Goal: Complete application form

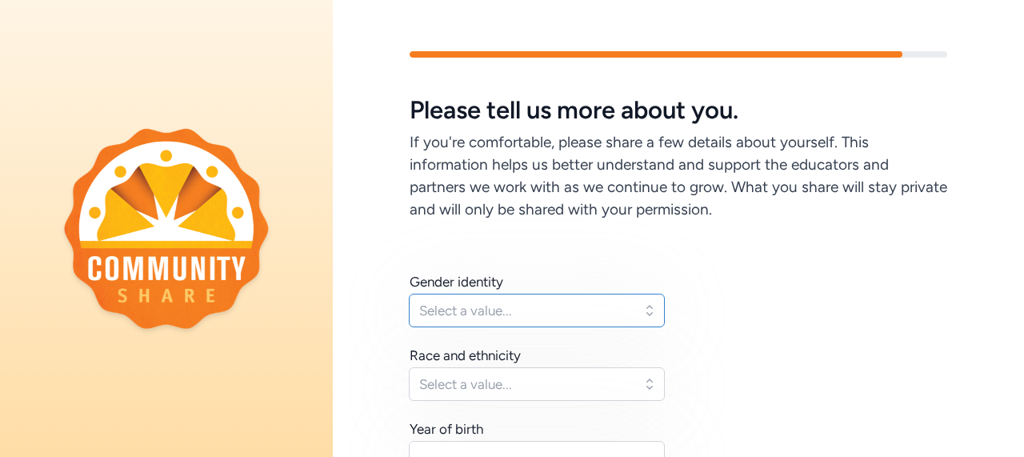
click at [531, 300] on button "Select a value..." at bounding box center [537, 311] width 256 height 34
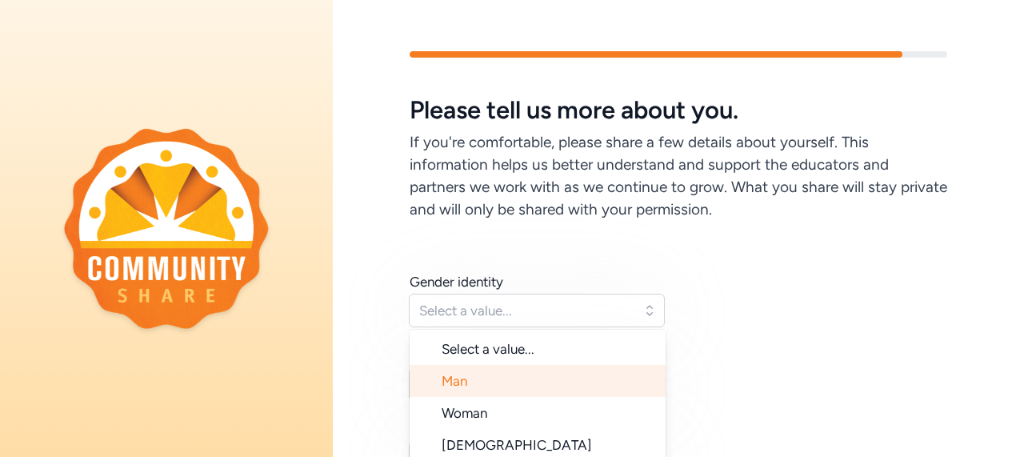
click at [499, 391] on li "Man" at bounding box center [538, 381] width 256 height 32
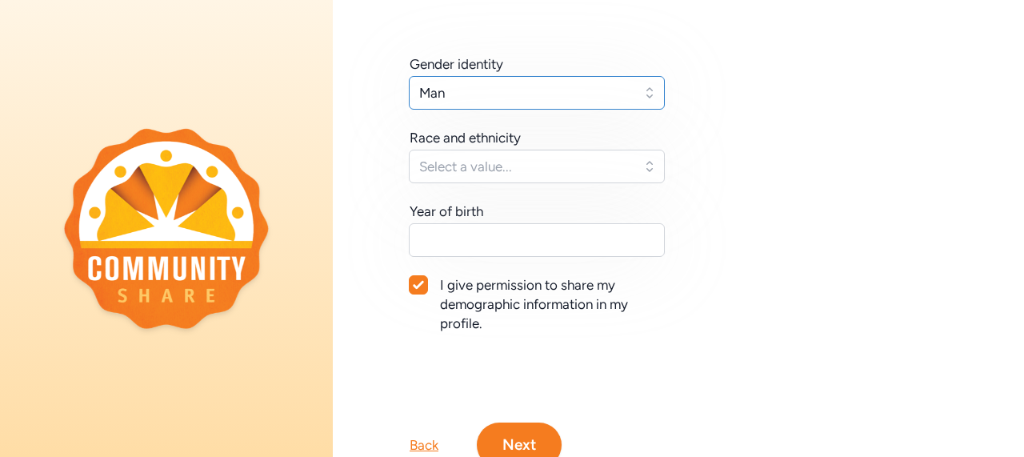
scroll to position [222, 0]
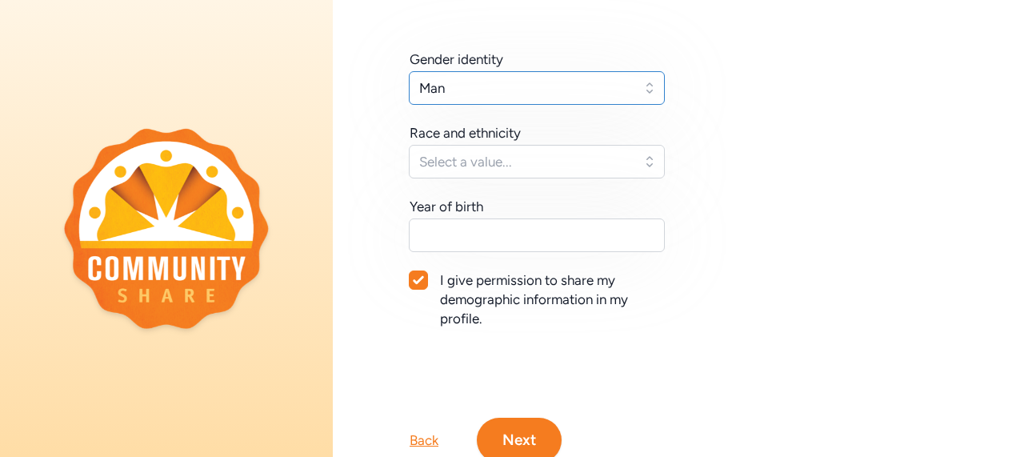
click at [639, 91] on button "Man" at bounding box center [537, 88] width 256 height 34
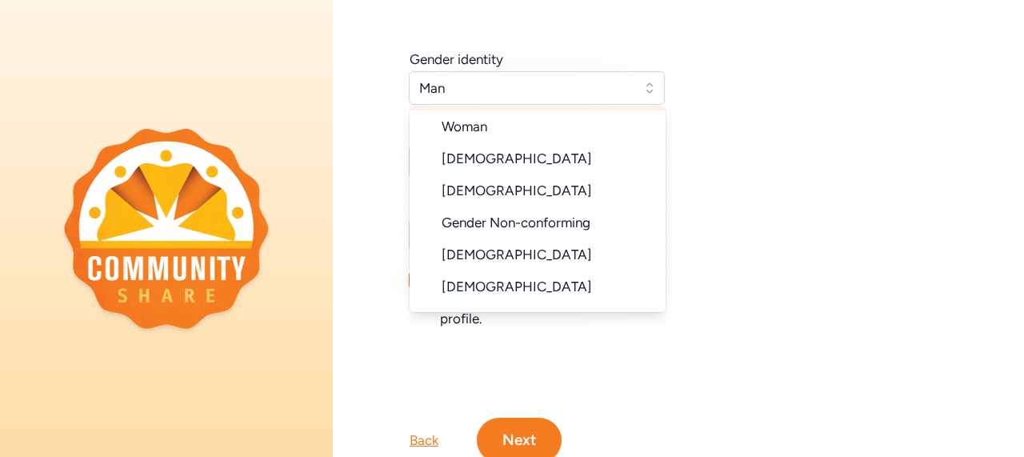
scroll to position [154, 0]
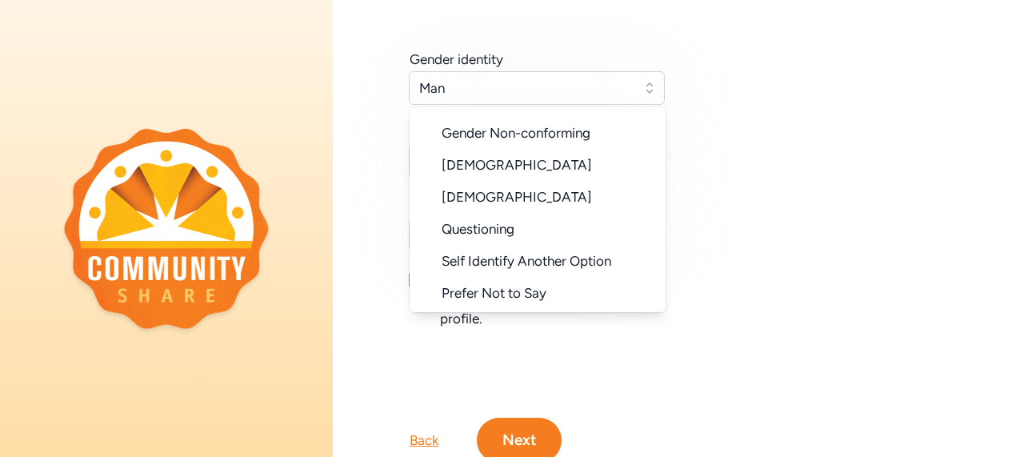
click at [695, 257] on div "Gender identity Man Select a value... Man Woman [DEMOGRAPHIC_DATA] [DEMOGRAPHIC…" at bounding box center [679, 208] width 538 height 317
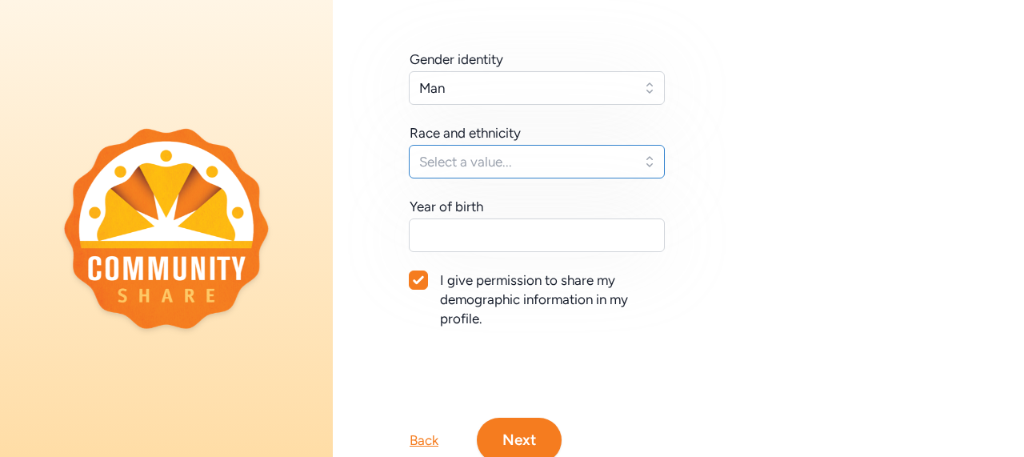
click at [620, 147] on button "Select a value..." at bounding box center [537, 162] width 256 height 34
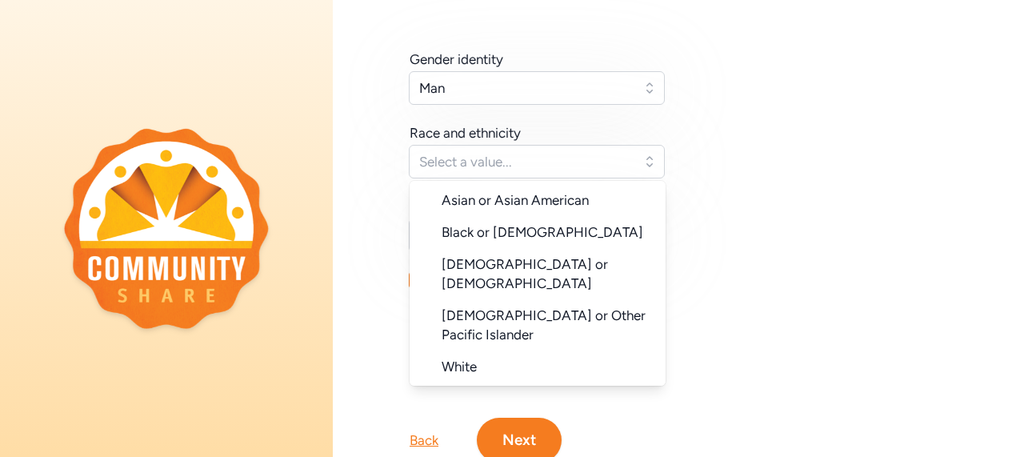
scroll to position [160, 0]
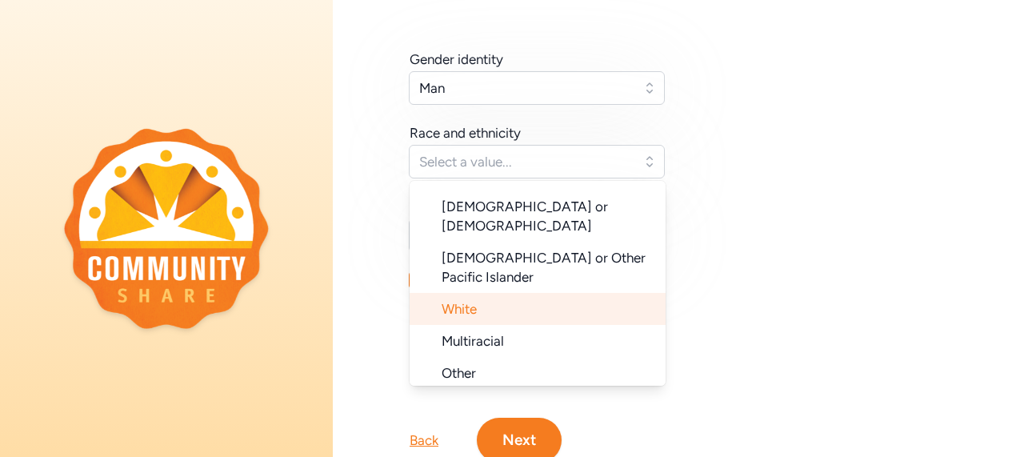
click at [559, 293] on li "White" at bounding box center [538, 309] width 256 height 32
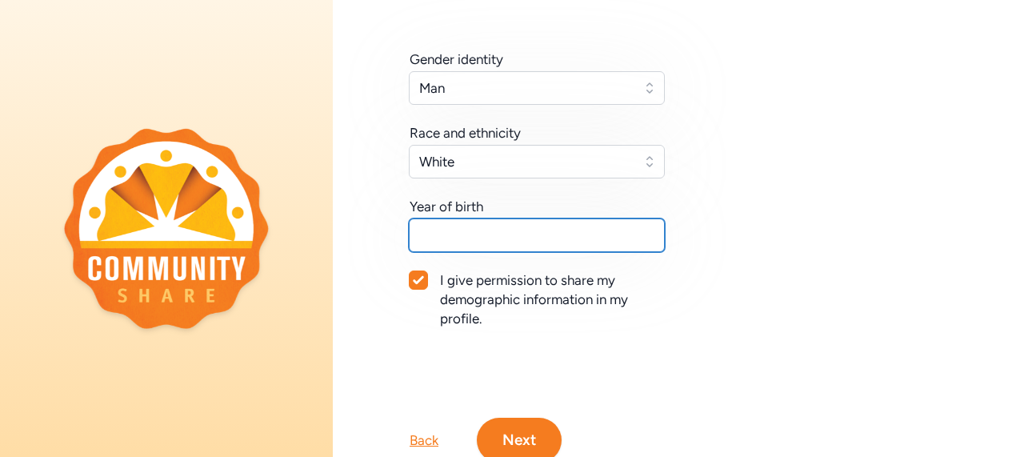
click at [555, 241] on input "text" at bounding box center [537, 235] width 256 height 34
type input "1981"
click at [410, 273] on div at bounding box center [419, 280] width 18 height 18
checkbox input "false"
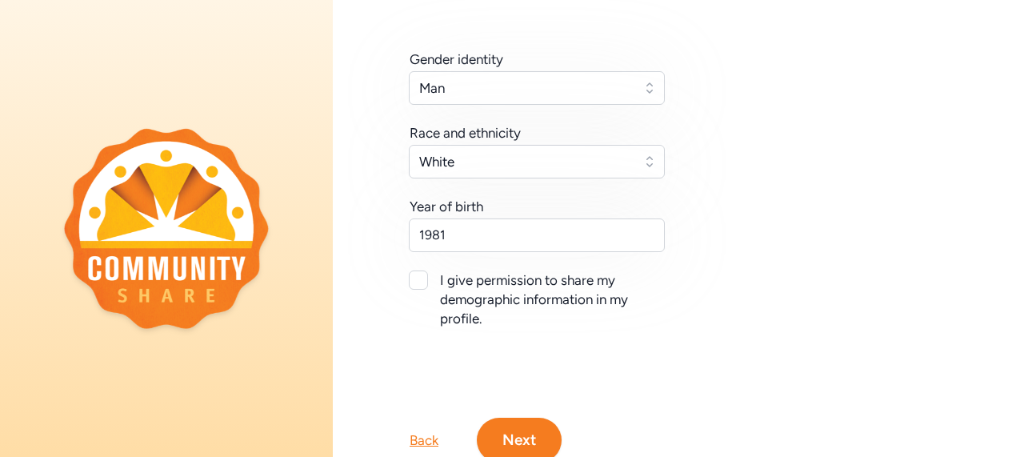
click at [512, 431] on button "Next" at bounding box center [519, 440] width 85 height 45
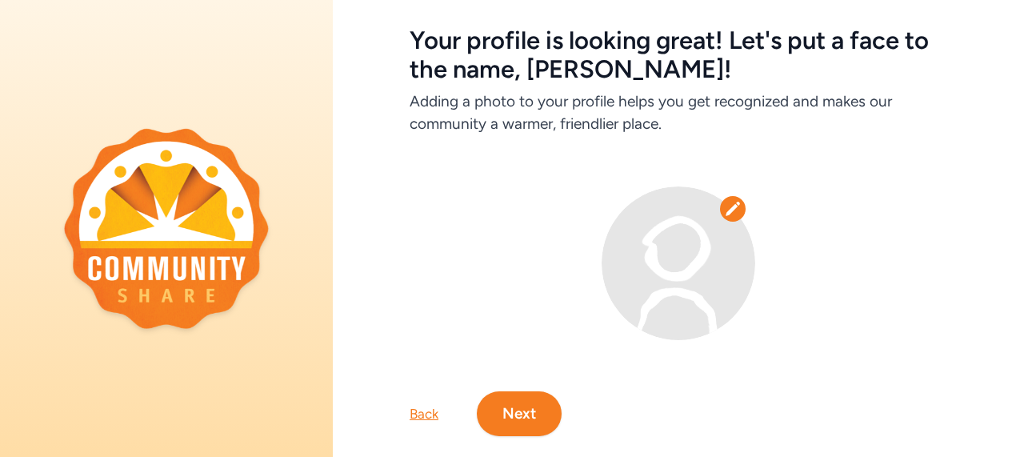
scroll to position [113, 0]
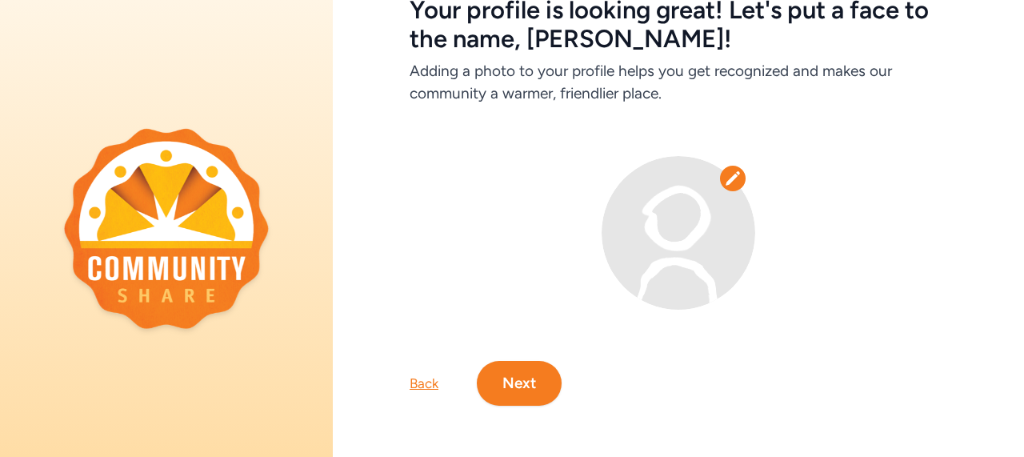
click at [727, 170] on icon at bounding box center [733, 178] width 16 height 16
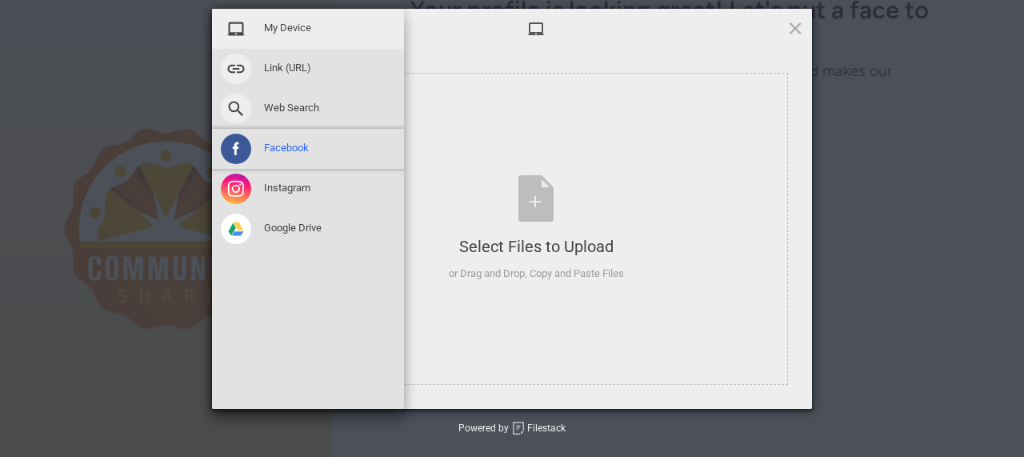
click at [293, 143] on span "Facebook" at bounding box center [286, 148] width 45 height 14
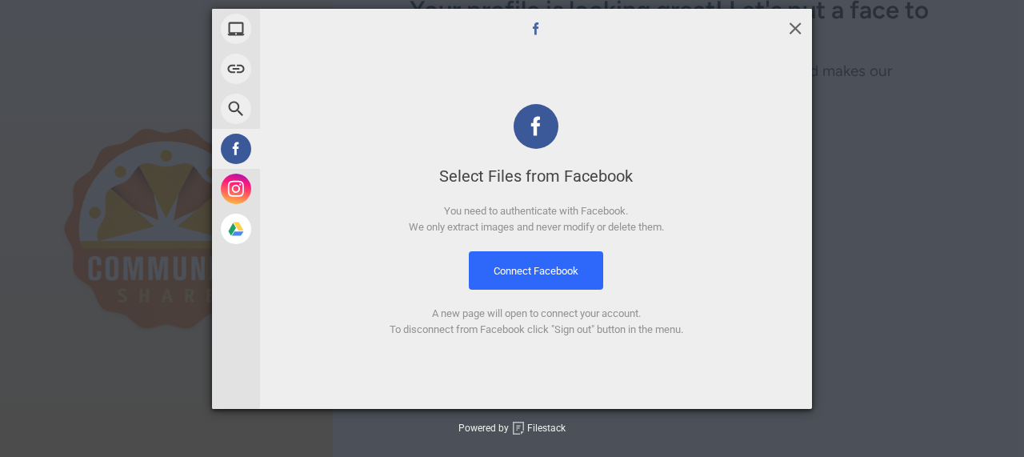
click at [795, 28] on span at bounding box center [796, 28] width 18 height 18
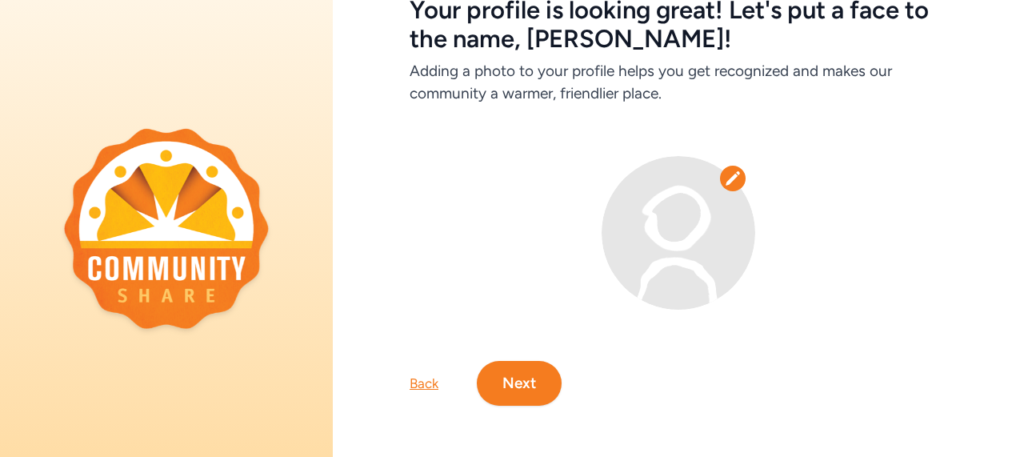
click at [539, 361] on button "Next" at bounding box center [519, 383] width 85 height 45
